Goal: Task Accomplishment & Management: Manage account settings

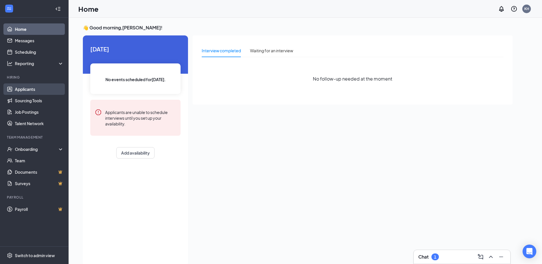
click at [22, 90] on link "Applicants" at bounding box center [39, 88] width 49 height 11
click at [23, 30] on link "Home" at bounding box center [39, 28] width 49 height 11
click at [28, 90] on link "Applicants" at bounding box center [39, 88] width 49 height 11
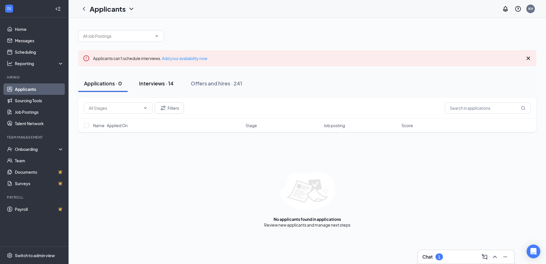
click at [159, 85] on div "Interviews · 14" at bounding box center [156, 83] width 35 height 7
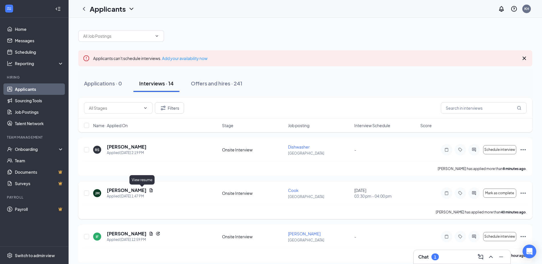
click at [150, 190] on icon "Document" at bounding box center [151, 190] width 3 height 4
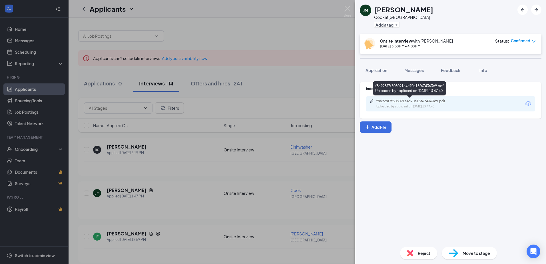
click at [417, 105] on div "Uploaded by applicant on [DATE] 13:47:40" at bounding box center [420, 106] width 86 height 5
click at [349, 9] on img at bounding box center [347, 11] width 7 height 11
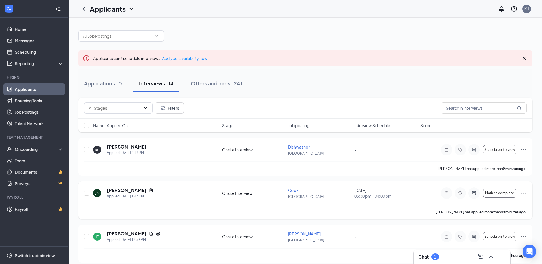
click at [524, 193] on icon "Ellipses" at bounding box center [523, 193] width 7 height 7
click at [480, 222] on p "Request reschedule" at bounding box center [497, 221] width 49 height 6
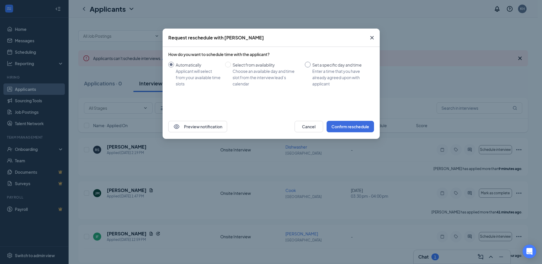
click at [307, 65] on input "Set a specific day and time Enter a time that you have already agreed upon with…" at bounding box center [308, 65] width 6 height 6
radio input "true"
radio input "false"
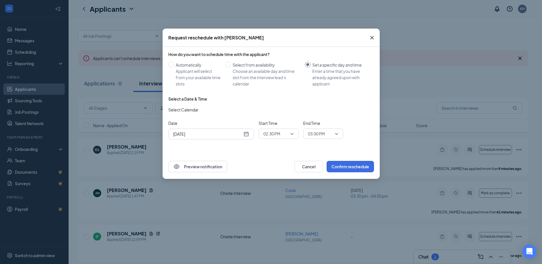
click at [244, 134] on div "[DATE]" at bounding box center [211, 134] width 76 height 6
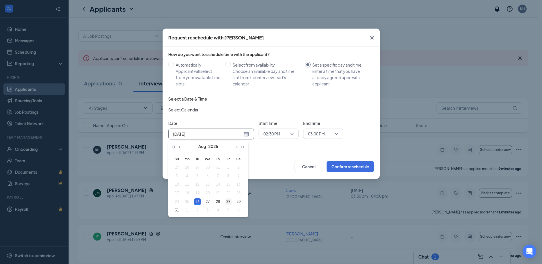
type input "[DATE]"
click at [228, 202] on div "29" at bounding box center [228, 201] width 7 height 7
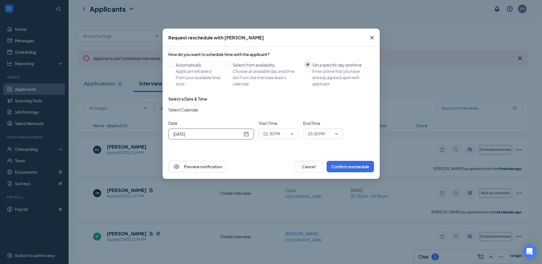
click at [292, 132] on span "02:30 PM" at bounding box center [279, 133] width 30 height 9
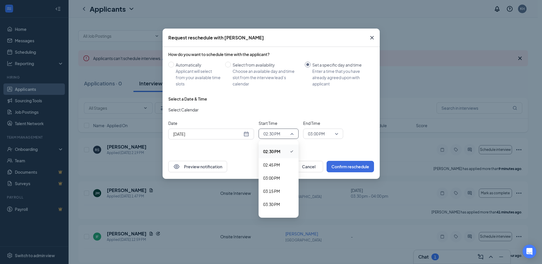
scroll to position [789, 0]
click at [275, 175] on span "03:30 PM" at bounding box center [271, 176] width 17 height 6
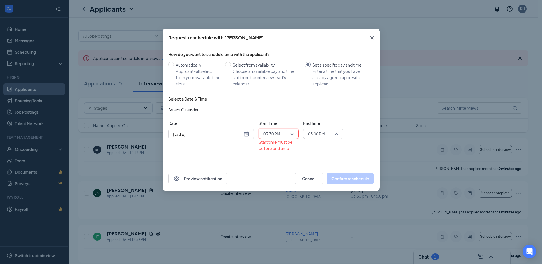
click at [337, 134] on span "03:00 PM" at bounding box center [323, 133] width 30 height 9
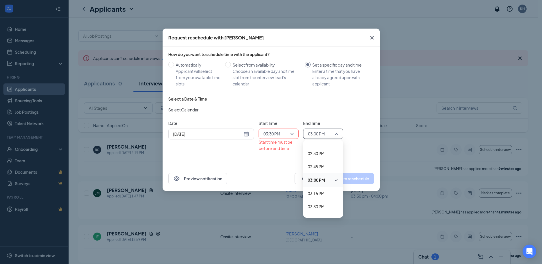
scroll to position [787, 0]
click at [317, 205] on span "04:00 PM" at bounding box center [316, 204] width 17 height 6
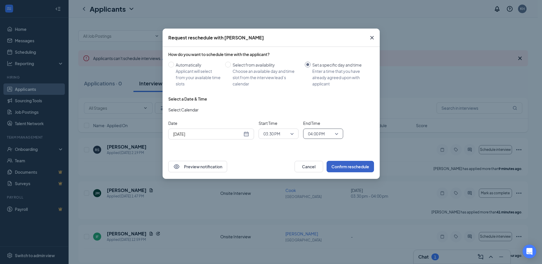
click at [354, 166] on button "Confirm reschedule" at bounding box center [350, 166] width 47 height 11
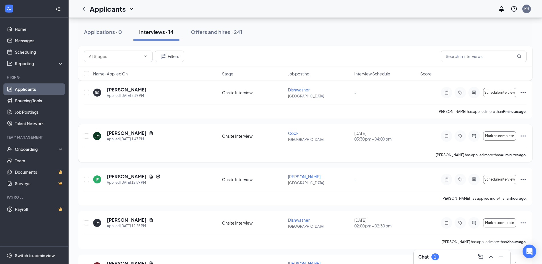
scroll to position [0, 0]
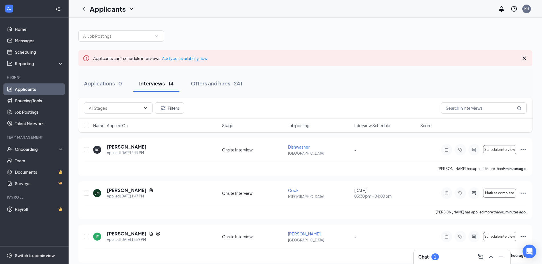
click at [374, 126] on span "Interview Schedule" at bounding box center [372, 126] width 36 height 6
